Goal: Information Seeking & Learning: Compare options

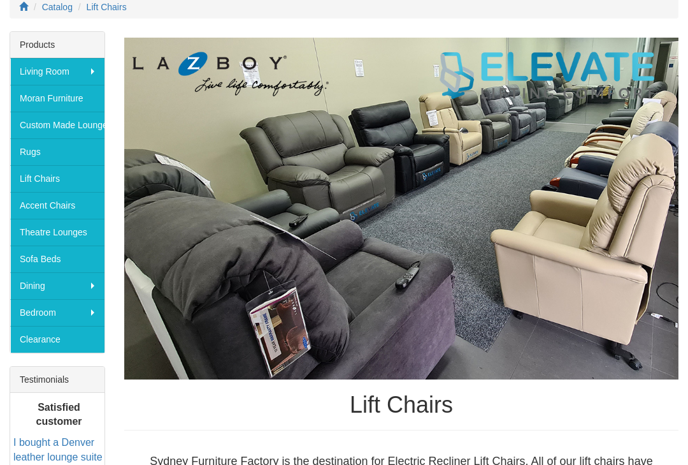
scroll to position [196, 0]
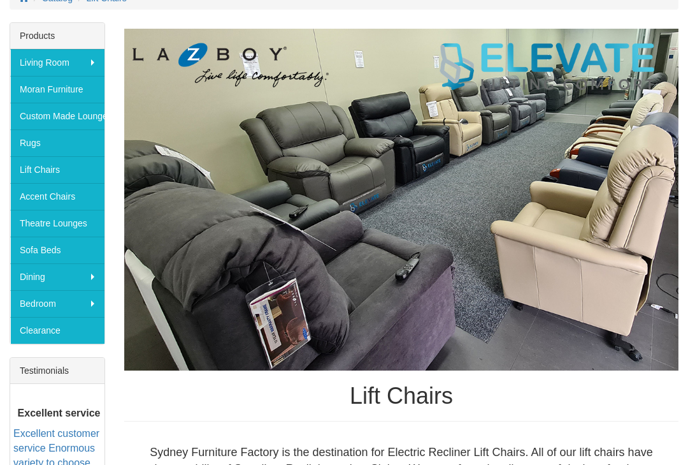
click at [70, 171] on link "Lift Chairs" at bounding box center [57, 169] width 94 height 27
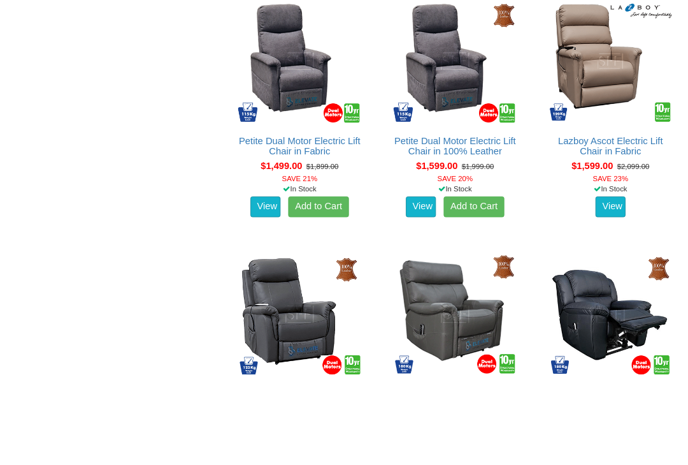
scroll to position [1247, 0]
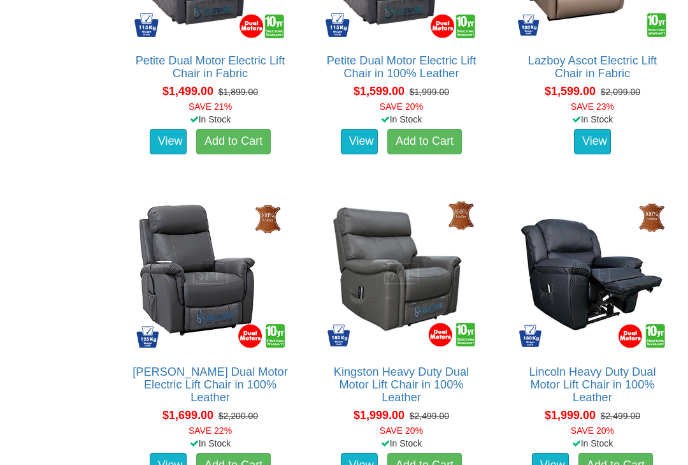
click at [629, 264] on img at bounding box center [593, 273] width 158 height 158
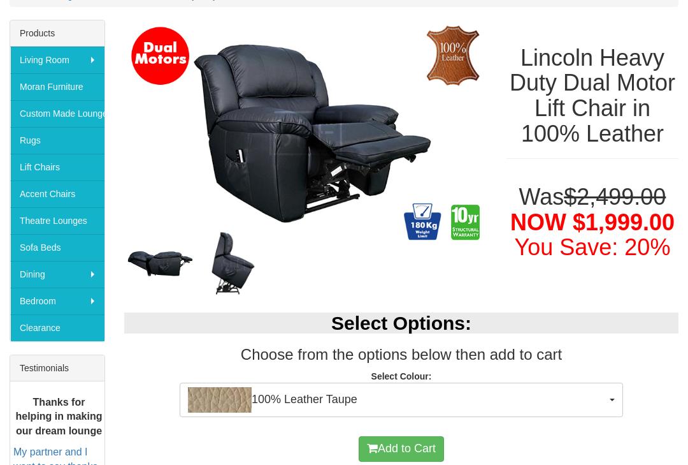
click at [238, 265] on img at bounding box center [233, 264] width 73 height 73
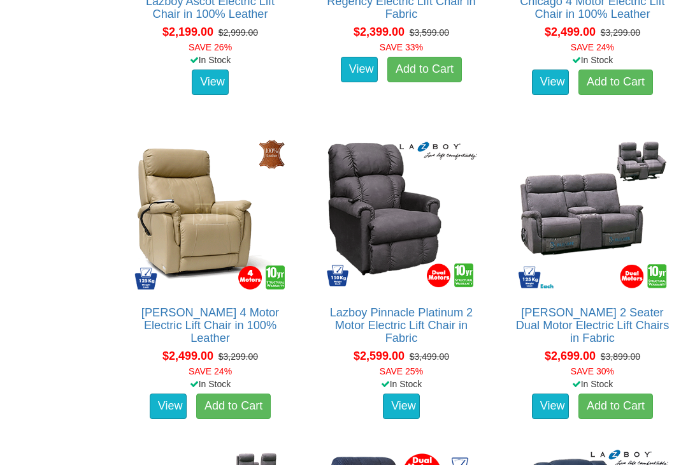
scroll to position [2238, 0]
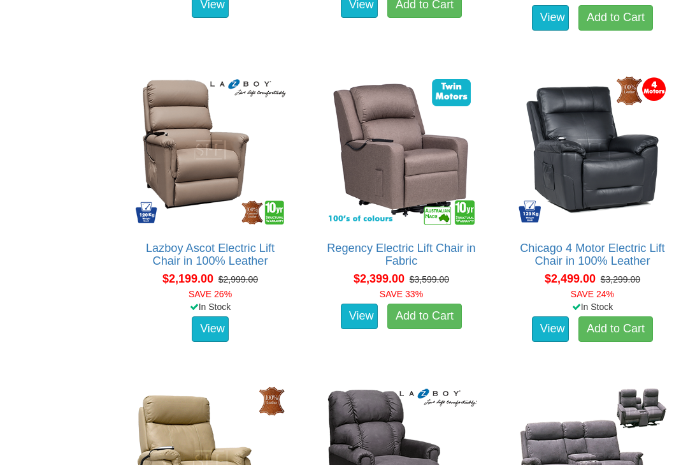
scroll to position [1992, 0]
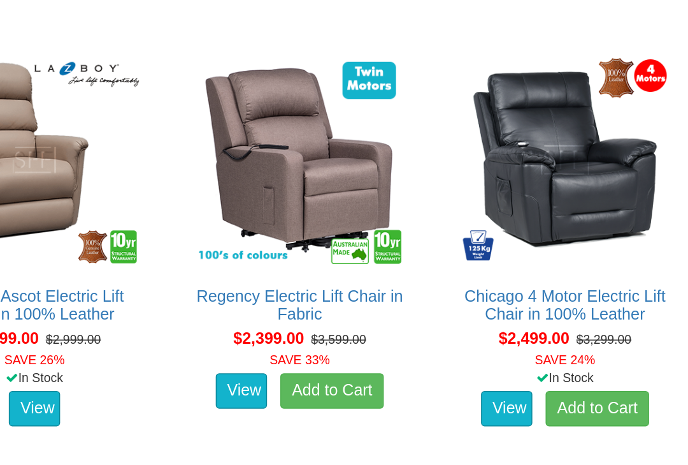
click at [514, 140] on img at bounding box center [593, 150] width 158 height 158
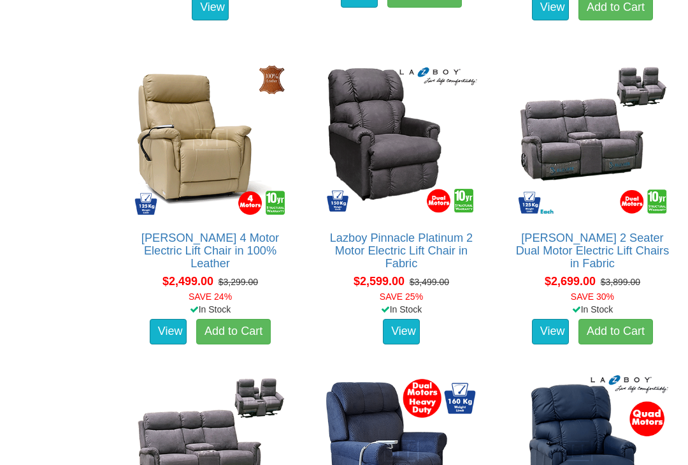
scroll to position [2313, 0]
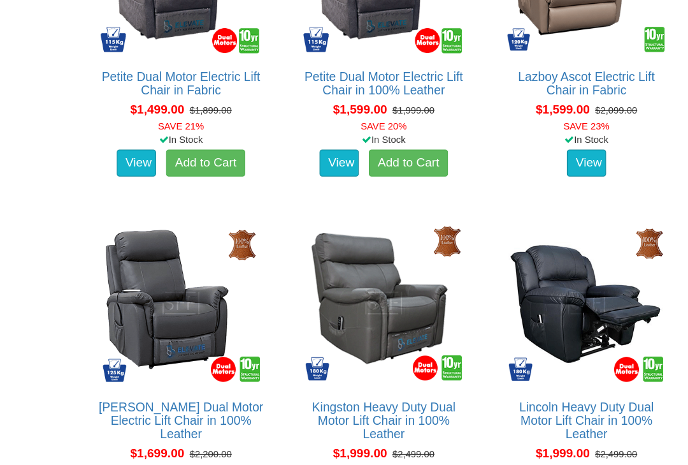
scroll to position [1234, 0]
click at [581, 268] on img at bounding box center [593, 285] width 158 height 158
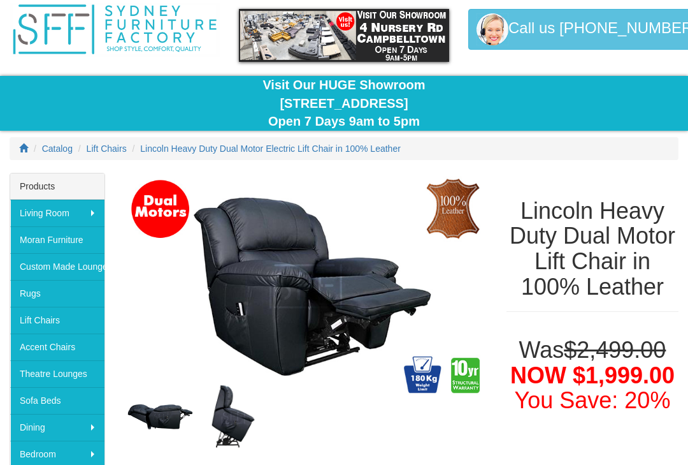
scroll to position [46, 0]
click at [661, 352] on div "Was $2,499.00 NOW $1,999.00 You Save: 20%" at bounding box center [592, 371] width 191 height 95
click at [377, 169] on div "Catalog Lift Chairs Lincoln Heavy Duty Dual Motor Electric Lift Chair in 100% L…" at bounding box center [344, 155] width 688 height 36
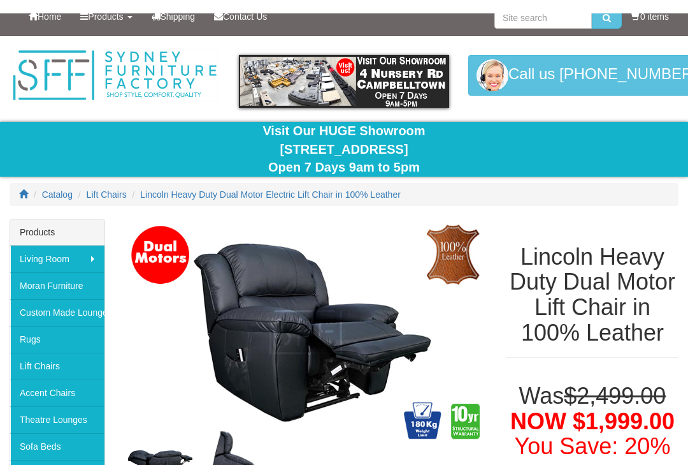
scroll to position [0, 0]
